Goal: Information Seeking & Learning: Learn about a topic

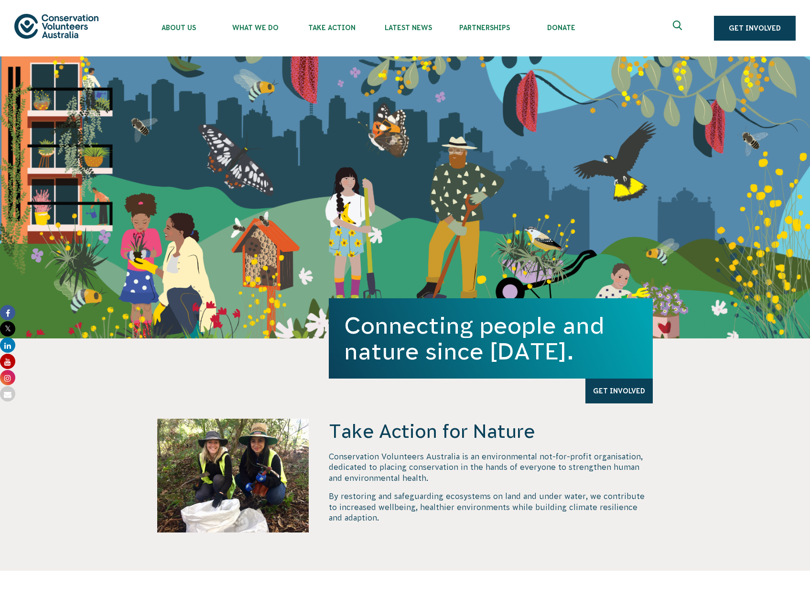
click at [674, 27] on icon "Expand search box" at bounding box center [679, 28] width 12 height 14
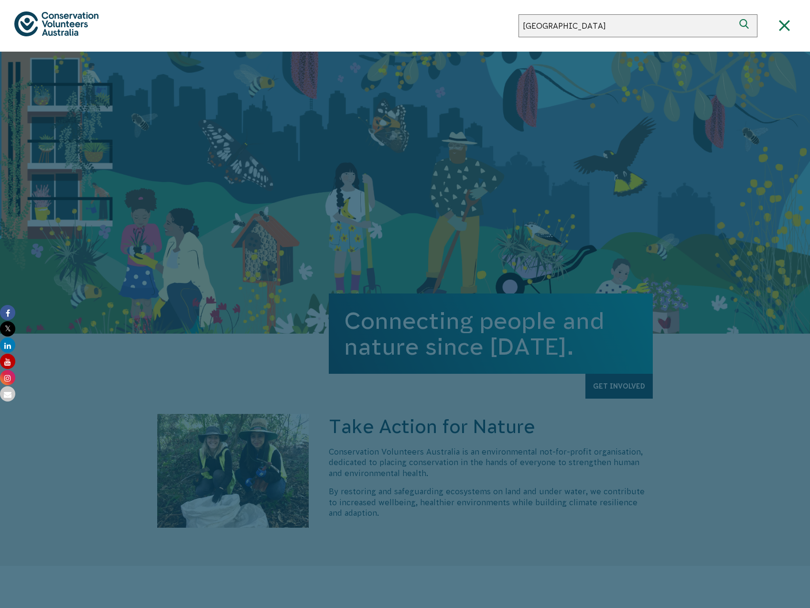
type input "sydney"
click at [734, 14] on button "Search" at bounding box center [745, 25] width 23 height 23
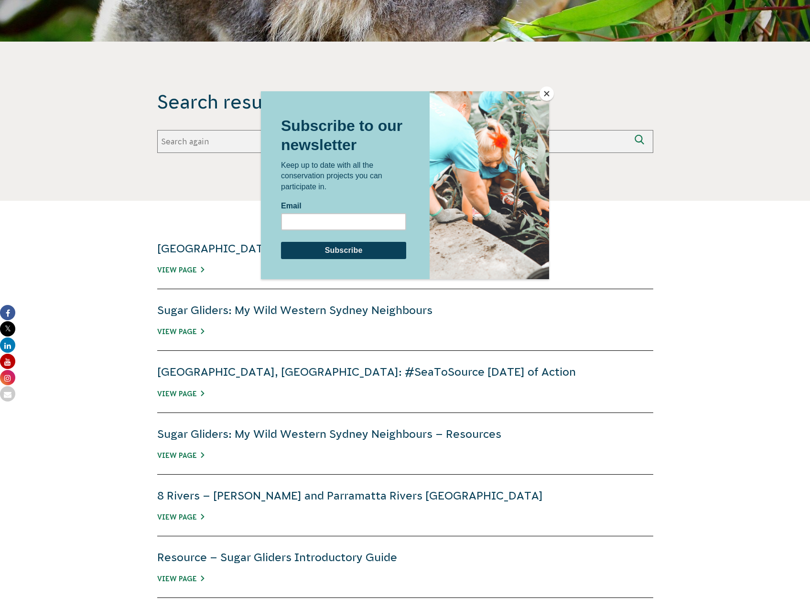
scroll to position [159, 0]
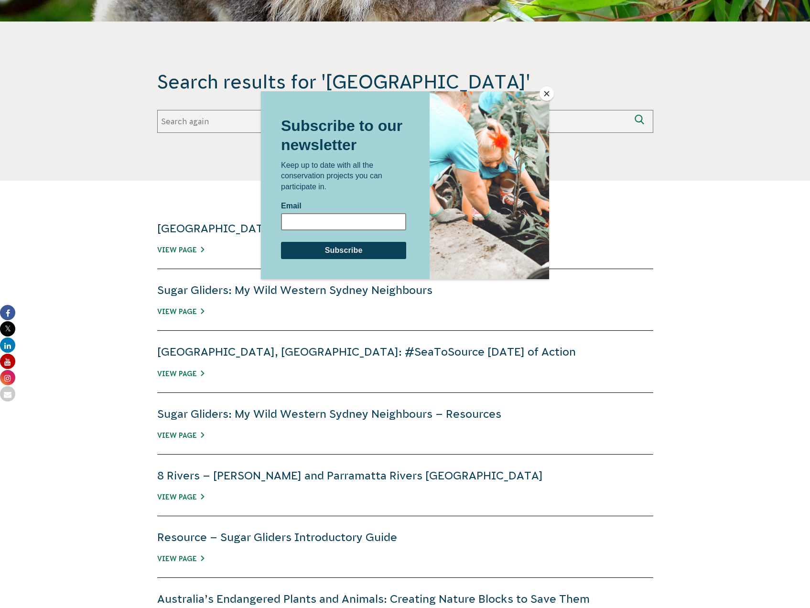
click at [325, 222] on input "Email" at bounding box center [343, 221] width 125 height 17
type input "nicholas.marston@originenergy.com.au"
click at [321, 250] on input "Subscribe" at bounding box center [343, 249] width 125 height 17
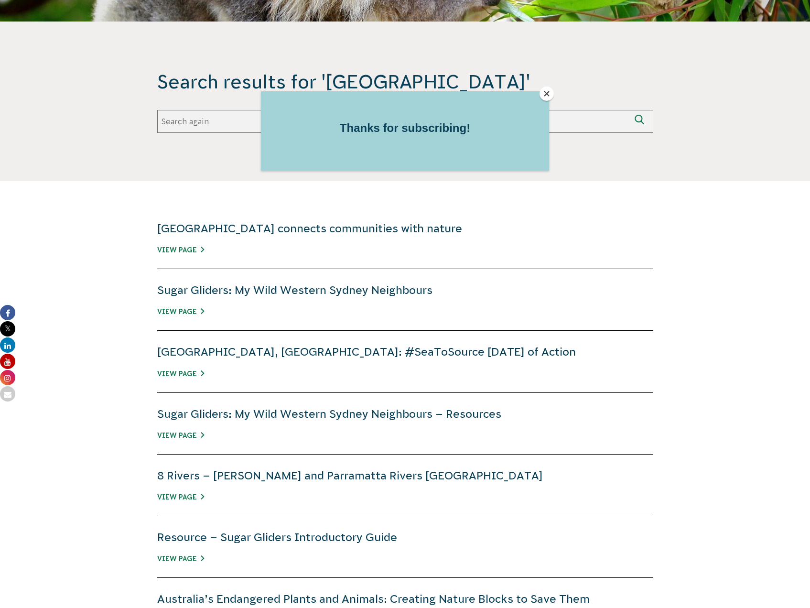
click at [544, 94] on button "Close" at bounding box center [546, 93] width 14 height 14
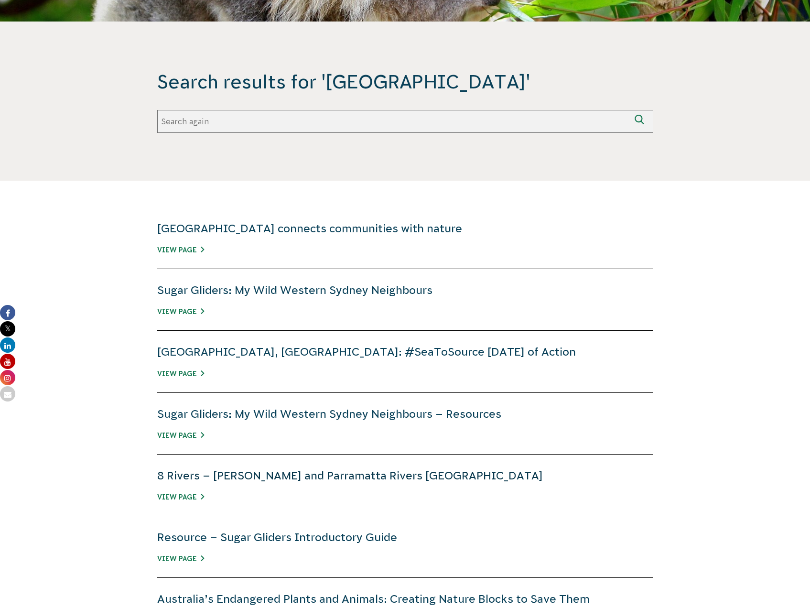
click at [293, 476] on link "8 Rivers – [PERSON_NAME] and Parramatta Rivers [GEOGRAPHIC_DATA]" at bounding box center [349, 475] width 385 height 12
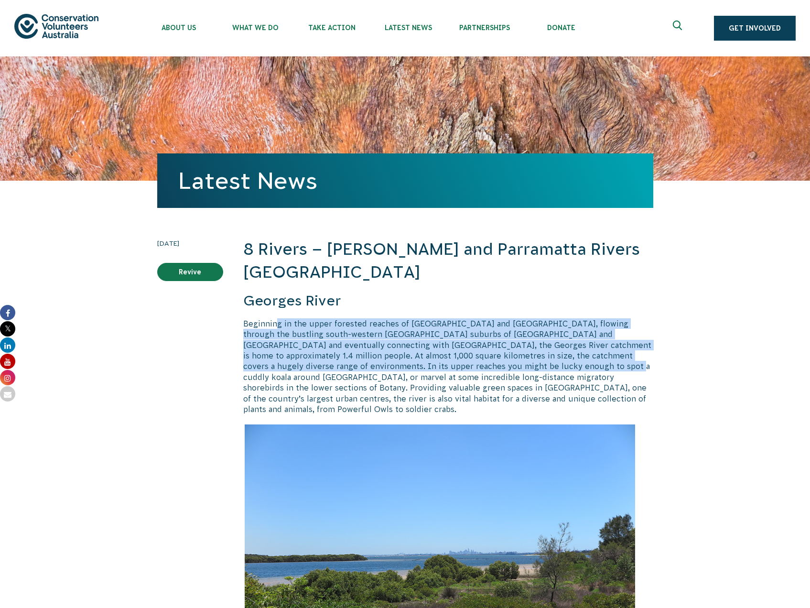
drag, startPoint x: 273, startPoint y: 300, endPoint x: 467, endPoint y: 342, distance: 198.4
click at [467, 342] on p "Beginning in the upper forested reaches of [GEOGRAPHIC_DATA] and [GEOGRAPHIC_DA…" at bounding box center [448, 366] width 410 height 96
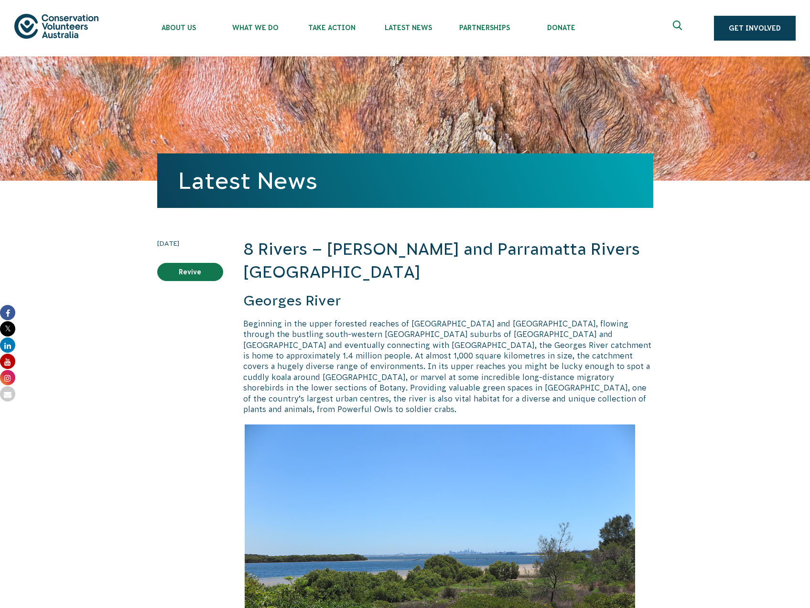
drag, startPoint x: 467, startPoint y: 342, endPoint x: 393, endPoint y: 357, distance: 76.0
click at [394, 357] on p "Beginning in the upper forested reaches of [GEOGRAPHIC_DATA] and [GEOGRAPHIC_DA…" at bounding box center [448, 366] width 410 height 96
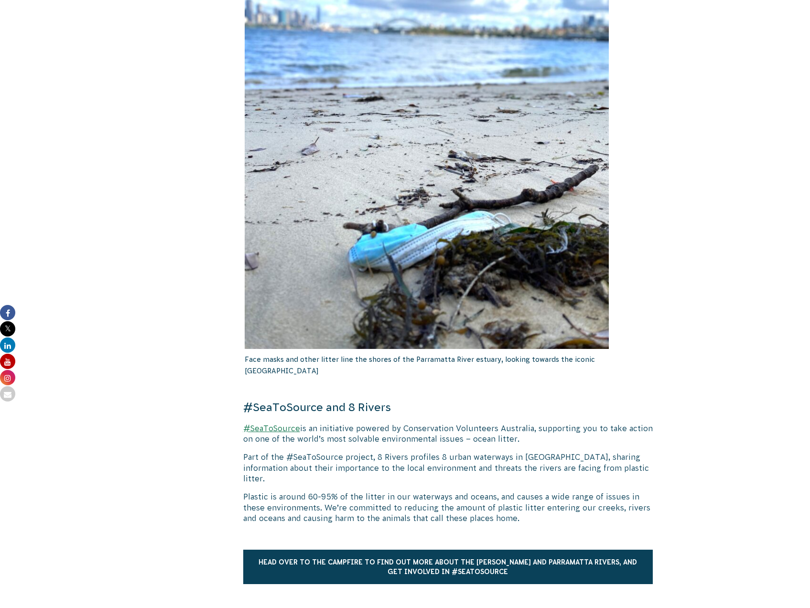
scroll to position [1274, 0]
